Goal: Information Seeking & Learning: Learn about a topic

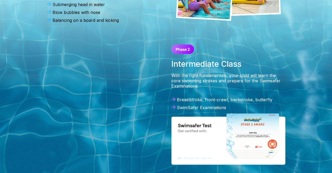
scroll to position [289, 0]
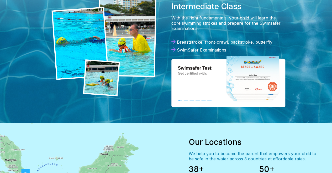
click at [133, 56] on img at bounding box center [103, 46] width 105 height 99
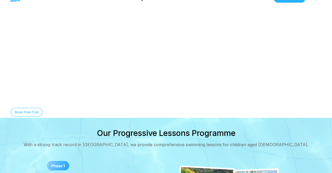
scroll to position [0, 0]
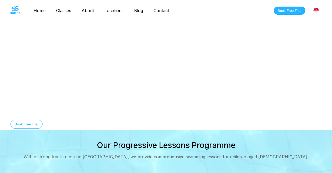
click at [86, 9] on link "About" at bounding box center [87, 10] width 23 height 5
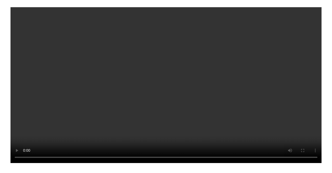
scroll to position [158, 0]
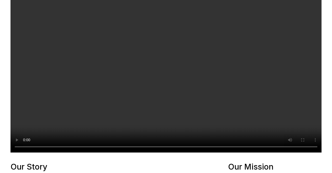
drag, startPoint x: 17, startPoint y: 64, endPoint x: 111, endPoint y: 66, distance: 94.3
drag, startPoint x: 11, startPoint y: 65, endPoint x: 52, endPoint y: 65, distance: 40.7
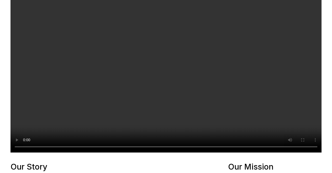
drag, startPoint x: 64, startPoint y: 65, endPoint x: 139, endPoint y: 67, distance: 74.6
drag, startPoint x: 19, startPoint y: 72, endPoint x: 53, endPoint y: 72, distance: 33.9
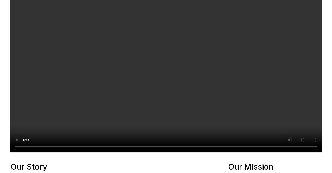
drag, startPoint x: 93, startPoint y: 72, endPoint x: 137, endPoint y: 72, distance: 43.8
drag, startPoint x: 125, startPoint y: 73, endPoint x: 132, endPoint y: 80, distance: 9.3
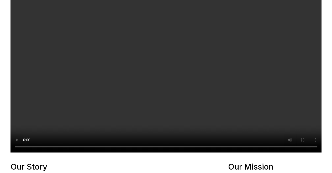
drag, startPoint x: 23, startPoint y: 80, endPoint x: 142, endPoint y: 99, distance: 120.7
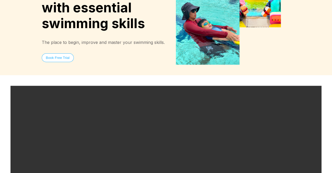
scroll to position [0, 0]
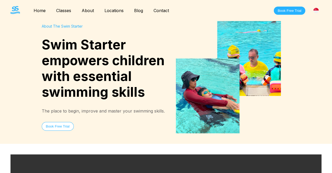
click at [139, 10] on link "Blog" at bounding box center [138, 10] width 19 height 5
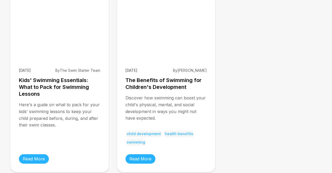
scroll to position [315, 0]
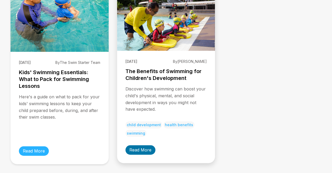
click at [138, 145] on link "Read More" at bounding box center [140, 149] width 30 height 9
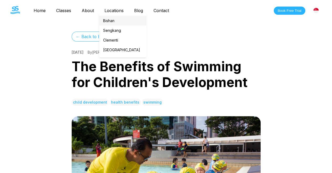
click at [113, 20] on link "Bishan" at bounding box center [122, 21] width 47 height 10
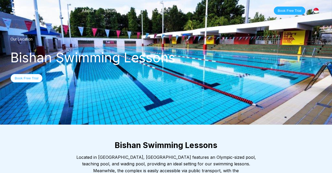
click at [90, 12] on link "About" at bounding box center [87, 10] width 23 height 5
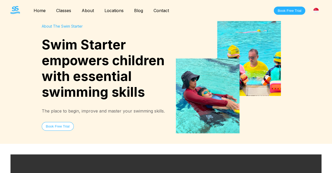
click at [67, 13] on link "Classes" at bounding box center [63, 10] width 25 height 5
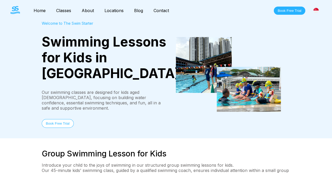
click at [66, 11] on link "Classes" at bounding box center [63, 10] width 25 height 5
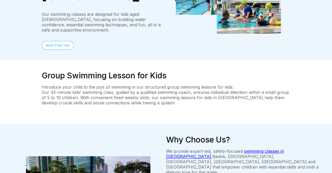
scroll to position [79, 0]
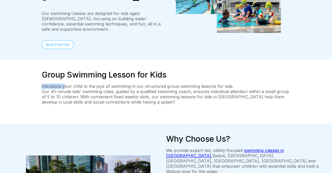
drag, startPoint x: 40, startPoint y: 79, endPoint x: 64, endPoint y: 81, distance: 23.7
click at [64, 81] on div "Group Swimming Lesson for Kids Introduce your child to the joys of swimming in …" at bounding box center [166, 91] width 332 height 43
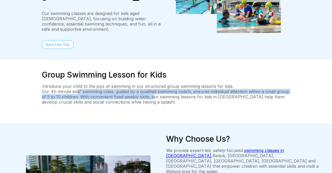
drag, startPoint x: 78, startPoint y: 86, endPoint x: 153, endPoint y: 91, distance: 75.2
click at [153, 91] on p "Our 45-minute kids' swimming class, guided by a qualified swimming coach, ensur…" at bounding box center [166, 97] width 249 height 16
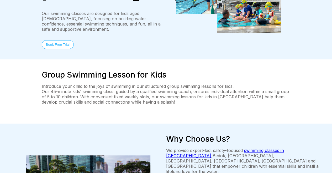
click at [137, 99] on div "Group Swimming Lesson for Kids Introduce your child to the joys of swimming in …" at bounding box center [166, 91] width 249 height 43
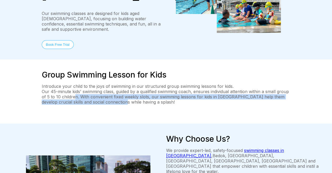
drag, startPoint x: 76, startPoint y: 91, endPoint x: 111, endPoint y: 94, distance: 35.3
click at [111, 94] on p "Our 45-minute kids' swimming class, guided by a qualified swimming coach, ensur…" at bounding box center [166, 97] width 249 height 16
click at [97, 96] on p "Our 45-minute kids' swimming class, guided by a qualified swimming coach, ensur…" at bounding box center [166, 97] width 249 height 16
drag, startPoint x: 86, startPoint y: 93, endPoint x: 154, endPoint y: 101, distance: 69.2
click at [154, 101] on div "Group Swimming Lesson for Kids Introduce your child to the joys of swimming in …" at bounding box center [166, 91] width 249 height 43
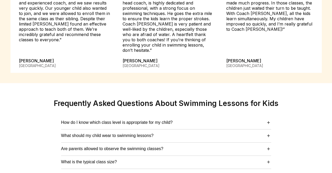
scroll to position [1365, 0]
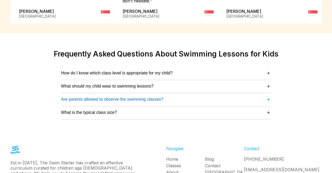
click at [138, 97] on span "Are parents allowed to observe the swimming classes?" at bounding box center [112, 99] width 102 height 5
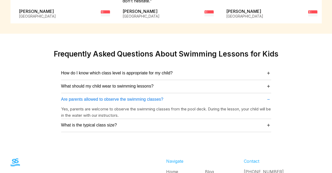
click at [138, 97] on span "Are parents allowed to observe the swimming classes?" at bounding box center [112, 99] width 102 height 5
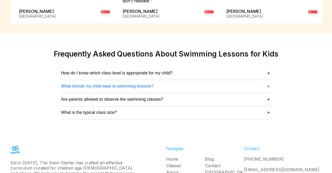
click at [139, 84] on span "What should my child wear to swimming lessons?" at bounding box center [107, 86] width 92 height 5
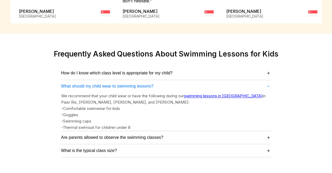
click at [139, 84] on span "What should my child wear to swimming lessons?" at bounding box center [107, 86] width 92 height 5
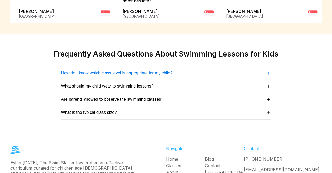
click at [137, 71] on span "How do I know which class level is appropriate for my child?" at bounding box center [117, 73] width 112 height 5
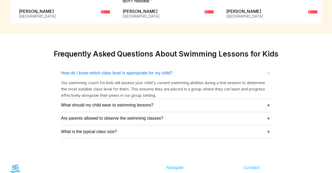
click at [137, 71] on span "How do I know which class level is appropriate for my child?" at bounding box center [117, 73] width 112 height 5
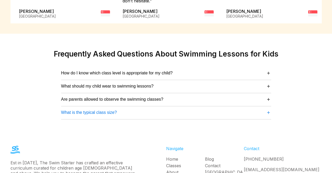
click at [89, 110] on span "What is the typical class size?" at bounding box center [89, 112] width 56 height 5
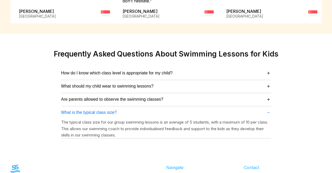
click at [89, 110] on span "What is the typical class size?" at bounding box center [89, 112] width 56 height 5
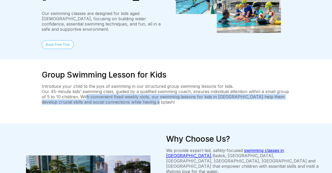
scroll to position [0, 0]
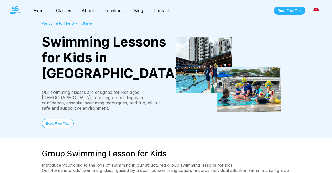
click at [36, 11] on link "Home" at bounding box center [39, 10] width 23 height 5
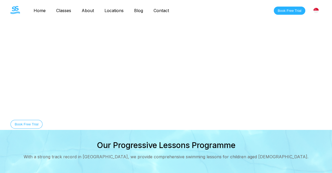
click at [62, 15] on div "Home Classes About Locations Bishan Sengkang Clementi Pasir Ris Blog Contact Bo…" at bounding box center [166, 10] width 332 height 21
click at [62, 13] on link "Classes" at bounding box center [63, 10] width 25 height 5
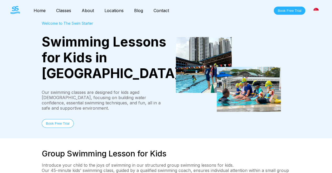
click at [41, 11] on link "Home" at bounding box center [39, 10] width 23 height 5
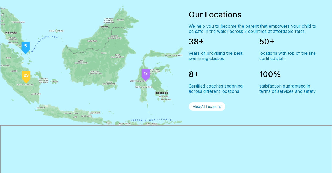
scroll to position [446, 0]
